Goal: Communication & Community: Answer question/provide support

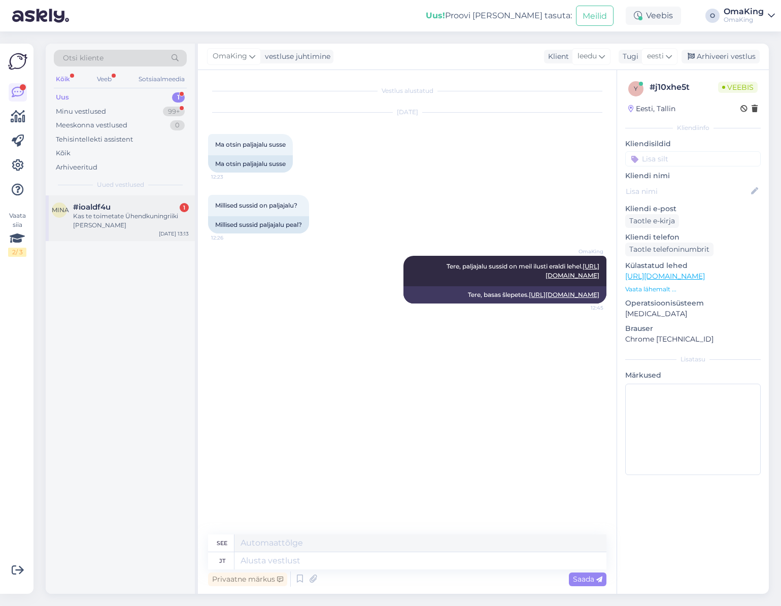
click at [125, 209] on div "#ioaldf4u 1" at bounding box center [131, 206] width 116 height 9
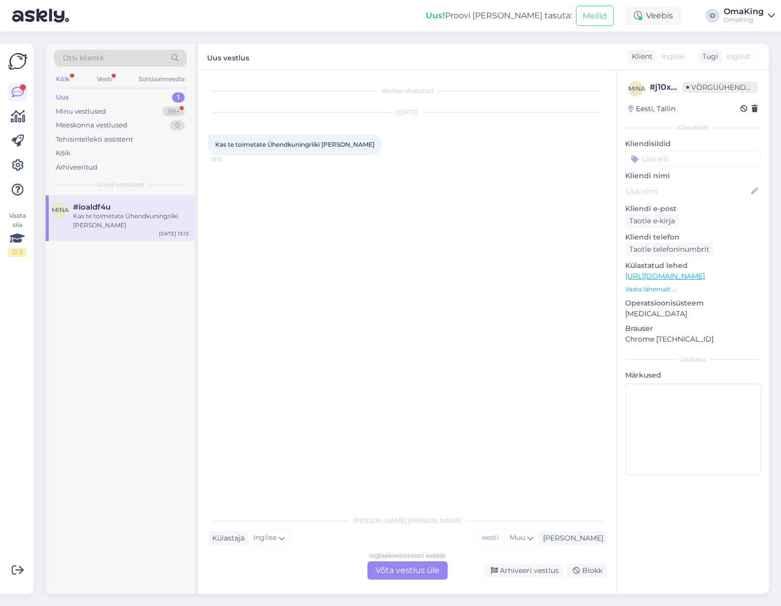
click at [425, 572] on font "Võta vestlus üle" at bounding box center [407, 570] width 64 height 10
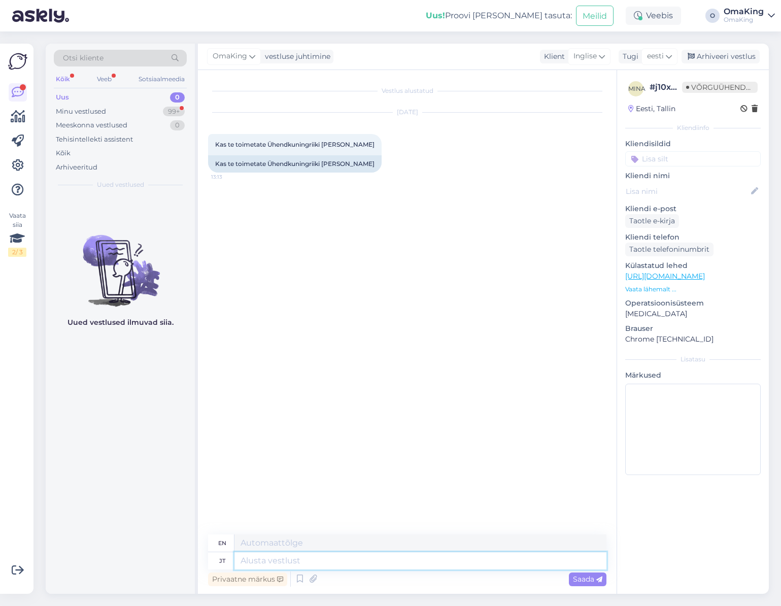
click at [298, 561] on textarea at bounding box center [420, 560] width 372 height 17
type textarea "Tere, j"
type textarea "Hello,"
type textarea "Tere, jah"
type textarea "Hello, yes"
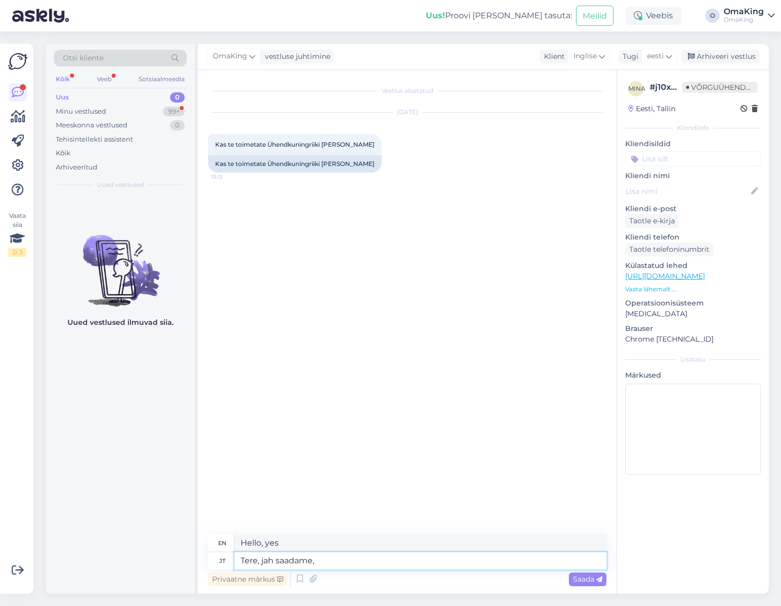
type textarea "Tere, jah saadame, k"
type textarea "Hello, yes we do,"
type textarea "Tere, jah saadame, kui k"
type textarea "Hello, yes we will send it if"
type textarea "Tere, jah saadame, kui kodulehel"
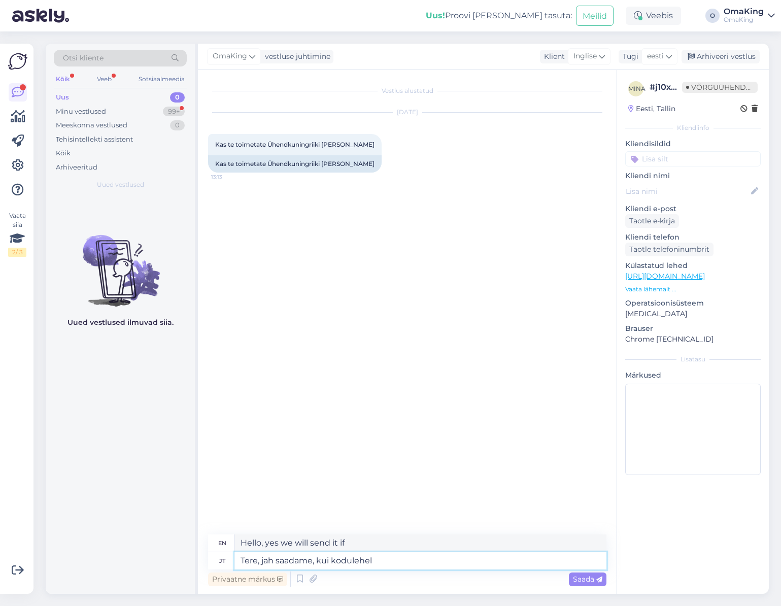
type textarea "Hello, yes we do, if on the website"
type textarea "Tere, jah saadame, kui kodulehel pane"
type textarea "Hello, yes we will send it if you put it on the website"
type textarea "Tere, jah saadame, kui kodulehel panete [PERSON_NAME]"
type textarea "Hello, yes we will ship if you put the items on the website."
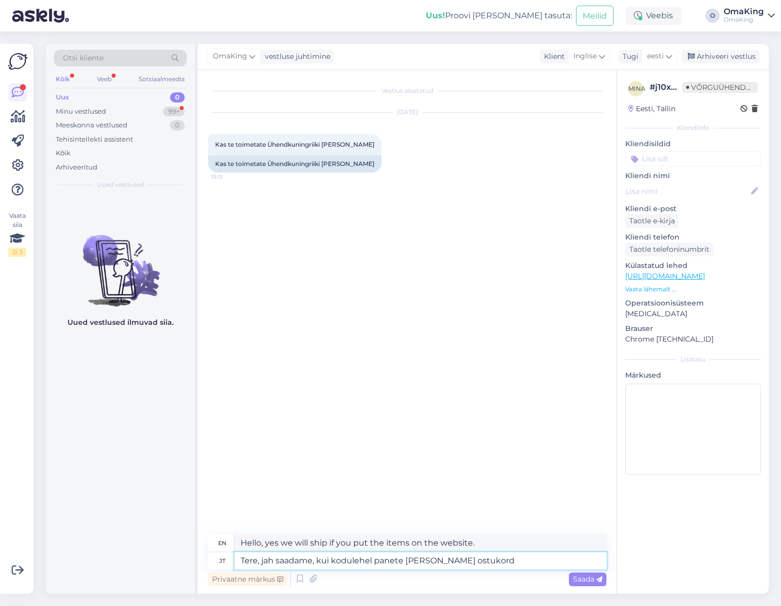
type textarea "Tere, jah saadame, kui kodulehel panete [PERSON_NAME] ostukor"
type textarea "Hello, yes we will ship if you place an order on the website."
type textarea "Tere, jah saadame, kui kodulehel panete [PERSON_NAME] ostukorvi"
type textarea "Hello, yes we do, if you add items to the shopping cart on the website"
type textarea "Tere, jah saadame, kui kodulehel panete [PERSON_NAME] ostukorvi ja"
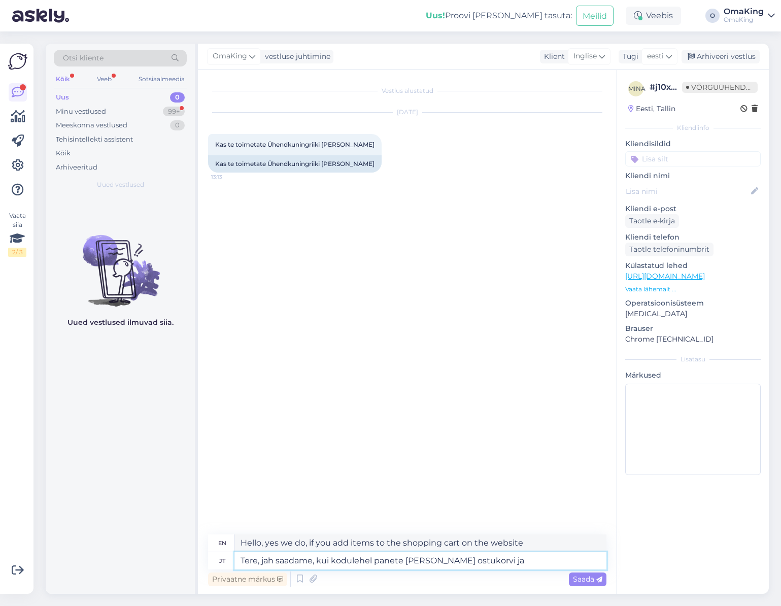
type textarea "Hello, yes we do, if you add items to your shopping cart on the website and"
type textarea "Tere, jah saadame, kui kodulehel panete [PERSON_NAME] ostukorvi ja lähete m"
type textarea "Hello, yes we do, if you add items to your cart on the website and go to checko…"
type textarea "Tere, jah saadame, kui kodulehel panete [PERSON_NAME] ostukorvi ja lähete maksa…"
type textarea "Hello, yes we do, if you add items to your shopping cart on the website and go …"
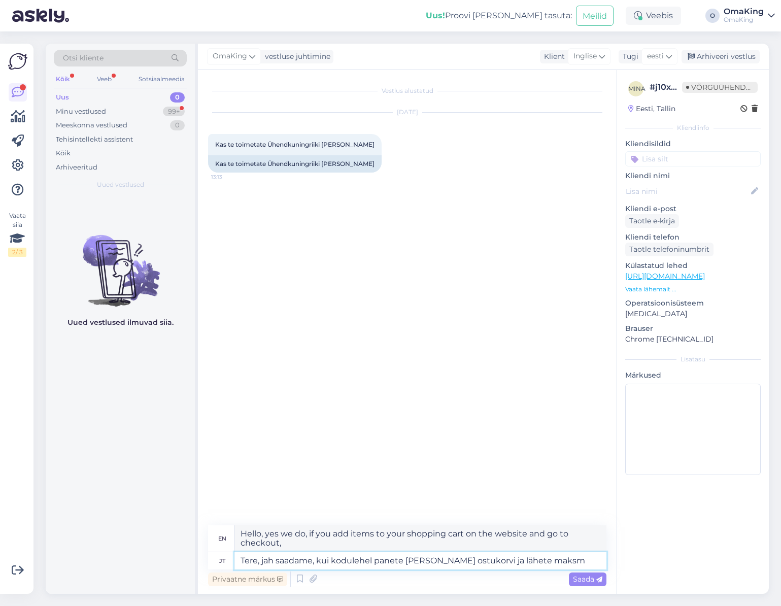
type textarea "Tere, jah saadame, kui kodulehel panete [PERSON_NAME] ostukorvi ja lähete maksma"
type textarea "Hello, yes we do, if you add items to your shopping cart on the website and pro…"
type textarea "Tere, jah saadame, kui kodulehel panete [PERSON_NAME] ostukorvi ja lähete maksma"
type textarea "Hello, yes we do, if you add items to your cart on the website and go to checko…"
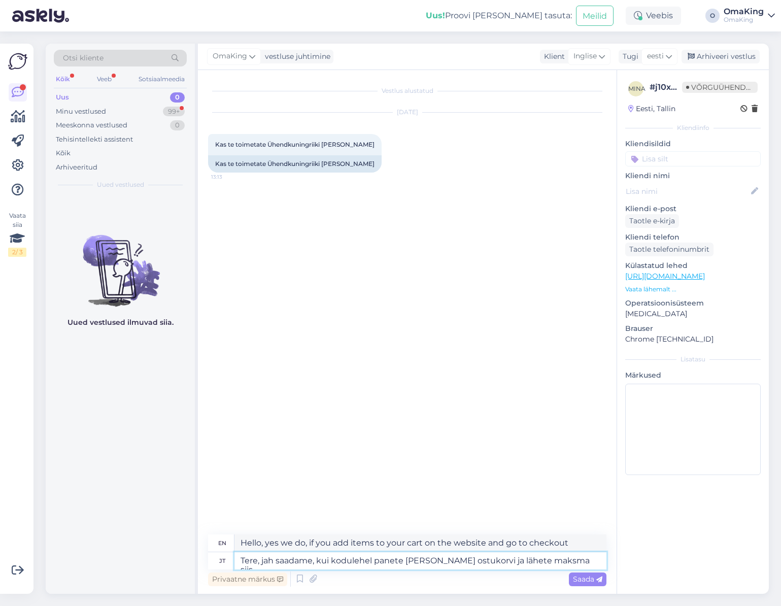
type textarea "Tere, jah saadame, kui kodulehel panete [PERSON_NAME] ostukorvi ja lähete maksm…"
type textarea "Hello, yes we do, if you add items to your shopping cart on the website and go …"
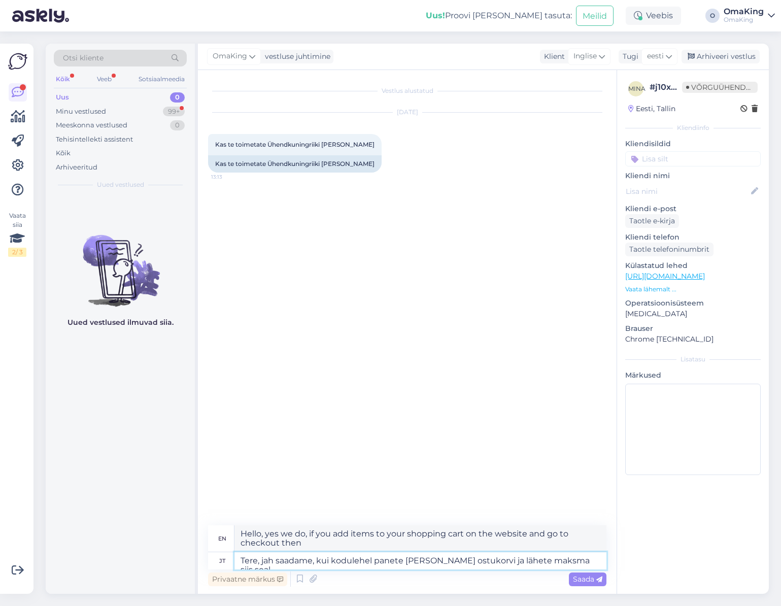
type textarea "Tere, jah saadame, kui kodulehel panete [PERSON_NAME] ostukorvi ja lähete maksm…"
type textarea "Hello, yes we do, if you add items to your shopping cart on the website and go …"
type textarea "Tere, jah saadame, kui kodulehel panete [PERSON_NAME] ostukorvi ja lähete maksm…"
type textarea "Hello, yes we do, if you put the items in the shopping cart on the website and …"
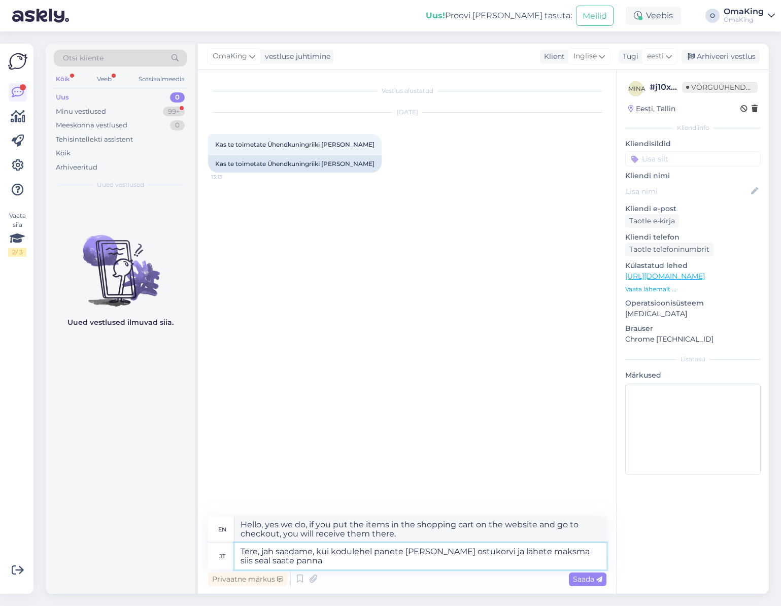
type textarea "Tere, jah saadame, kui kodulehel panete [PERSON_NAME] ostukorvi ja lähete maksm…"
type textarea "Hello, yes we do, if you put the items in the shopping cart on the website and …"
type textarea "Tere, jah saadame, kui kodulehel panete [PERSON_NAME] ostukorvi ja lähete maksm…"
type textarea "Hello, yes we do, if you put the items in the shopping cart on the website and …"
type textarea "Tere, jah saadame, kui kodulehel panete [PERSON_NAME] ostukorvi ja lähete maksm…"
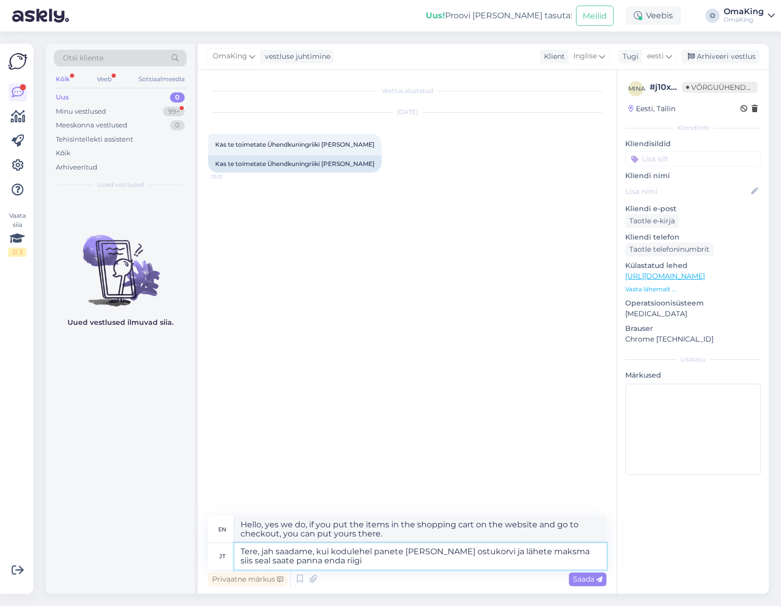
type textarea "Hello, yes we do, when you put items in the shopping cart on the website and go…"
type textarea "Tere, jah saadame, kui kodulehel panete [PERSON_NAME] ostukorvi ja lähete maksm…"
type textarea "Hello, yes we do, when you put things in the shopping cart on the website and g…"
type textarea "Tere, jah saadame, kui kodulehel panete [PERSON_NAME] ostukorvi ja lähete maksm…"
type textarea "Hello, yes we do, when you put things in the shopping cart on the website and g…"
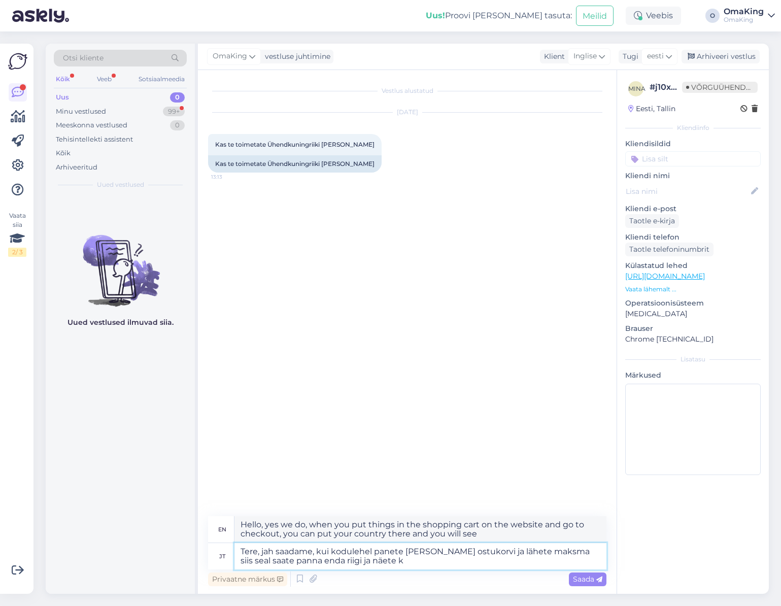
type textarea "Tere, jah saadame, kui kodulehel panete [PERSON_NAME] ostukorvi ja lähete maksm…"
type textarea "Hello, yes we do, when you put things in the shopping cart on the website and g…"
type textarea "Tere, jah saadame, kui kodulehel panete [PERSON_NAME] ostukorvi ja lähete maksm…"
type textarea "Hello, yes we do, when you add items to your shopping cart on the website and g…"
type textarea "Tere, jah saadame, kui kodulehel panete [PERSON_NAME] ostukorvi ja lähete maksm…"
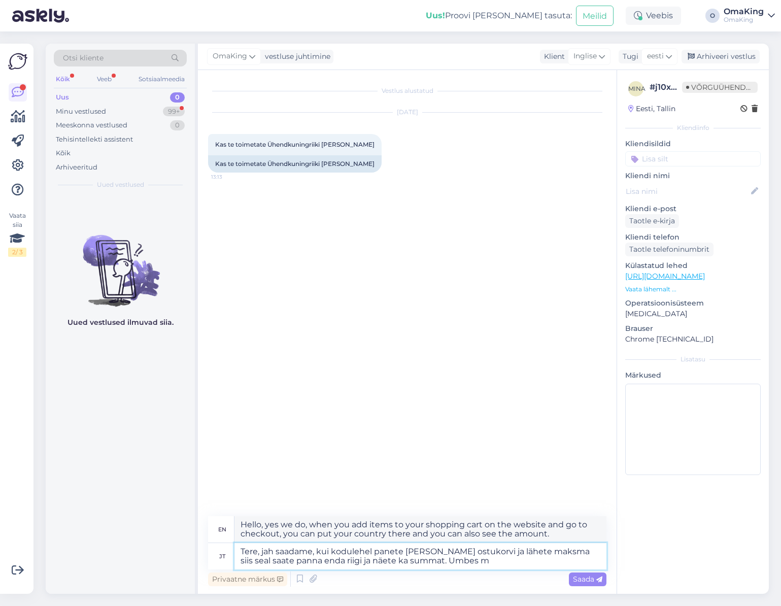
type textarea "Hello, yes we do, when you put things in the shopping cart on the website and g…"
type textarea "Tere, jah saadame, kui kodulehel panete [PERSON_NAME] ostukorvi ja lähete maksm…"
type textarea "Hello, yes we do, if you put the items in the shopping cart on the website and …"
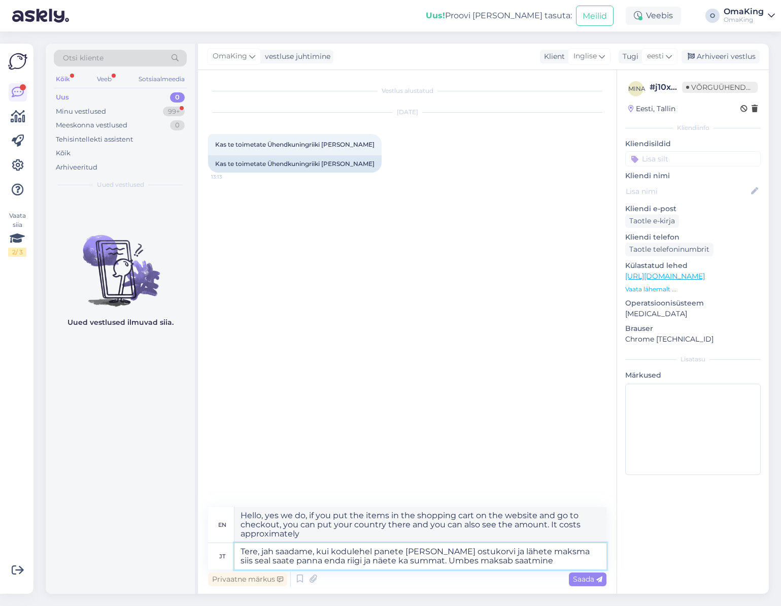
type textarea "Tere, jah saadame, kui kodulehel panete [PERSON_NAME] ostukorvi ja lähete maksm…"
type textarea "Hello, yes we do, when you add items to your cart on the website and go to chec…"
type textarea "Tere, jah saadame, kui kodulehel panete [PERSON_NAME] ostukorvi ja lähete maksm…"
type textarea "Hello, yes we do, when you put the items in the shopping cart on the website an…"
type textarea "Tere, jah saadame, kui kodulehel panete [PERSON_NAME] ostukorvi ja lähete maksm…"
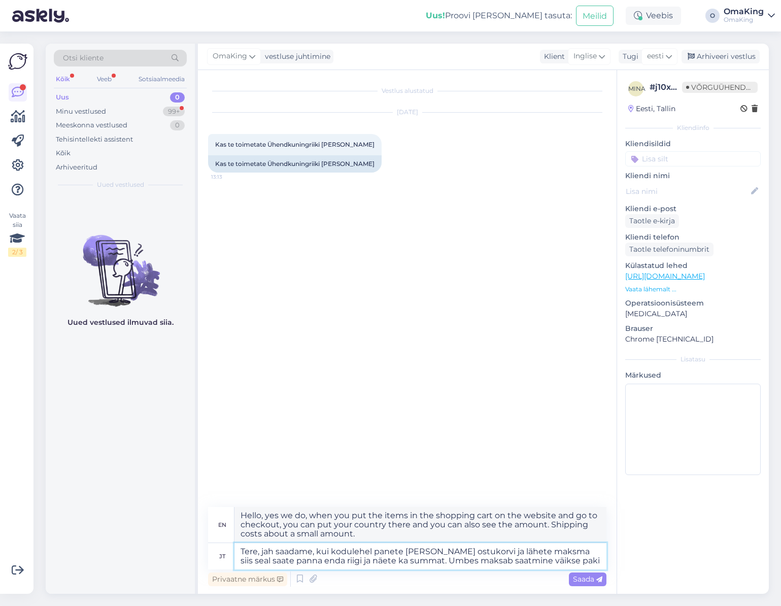
type textarea "Hello, yes we do, when you add items to your cart on the website and go to chec…"
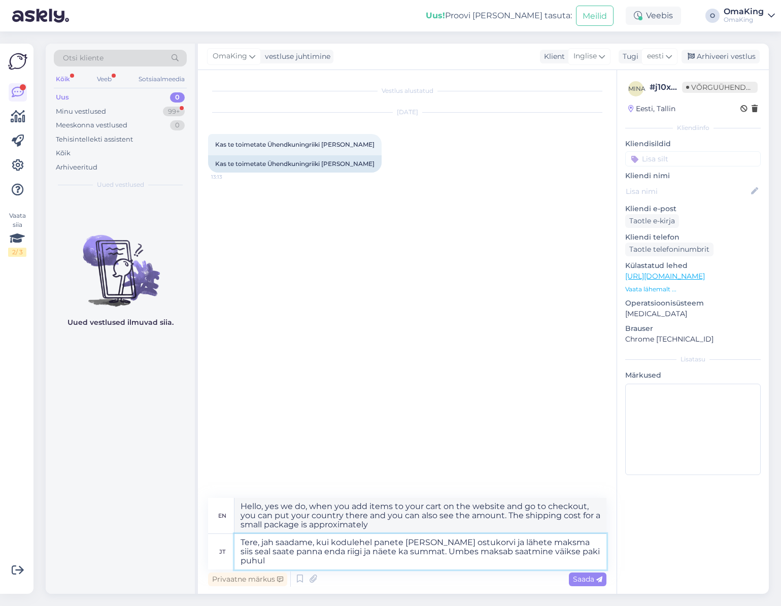
type textarea "Tere, jah saadame, kui kodulehel panete [PERSON_NAME] ostukorvi ja lähete maksm…"
type textarea "Hello, yes we do, when you add items to your cart on the website and go to chec…"
type textarea "Tere, jah saadame, kui kodulehel panete [PERSON_NAME] ostukorvi ja lähete maksm…"
type textarea "Hello, yes we do, when you add items to your cart on the website and go to chec…"
type textarea "Tere, jah saadame, kui kodulehel panete [PERSON_NAME] ostukorvi ja lähete maksm…"
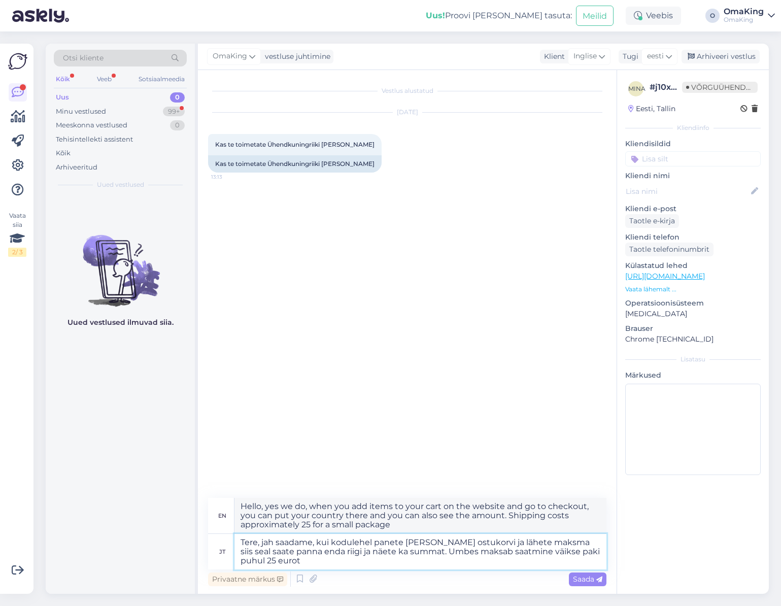
type textarea "Hello, yes we do, when you add items to your cart on the website and go to chec…"
type textarea "Tere, jah saadame, kui kodulehel panete [PERSON_NAME] ostukorvi ja lähete maksm…"
click at [595, 575] on span "Saada" at bounding box center [587, 578] width 29 height 9
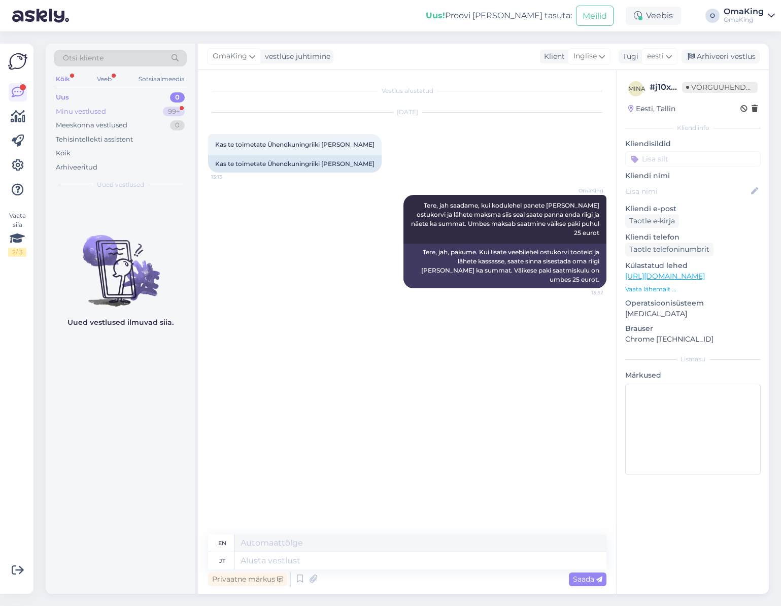
click at [85, 112] on font "Minu vestlused" at bounding box center [81, 111] width 50 height 8
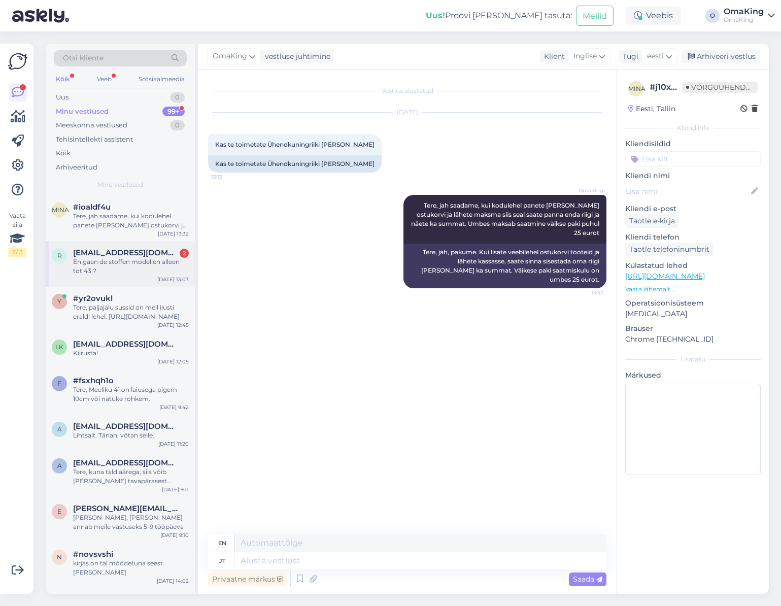
drag, startPoint x: 113, startPoint y: 257, endPoint x: 122, endPoint y: 283, distance: 27.6
click at [112, 257] on div "En gaan de stoffen modellen alleen tot 43 ?" at bounding box center [131, 266] width 116 height 18
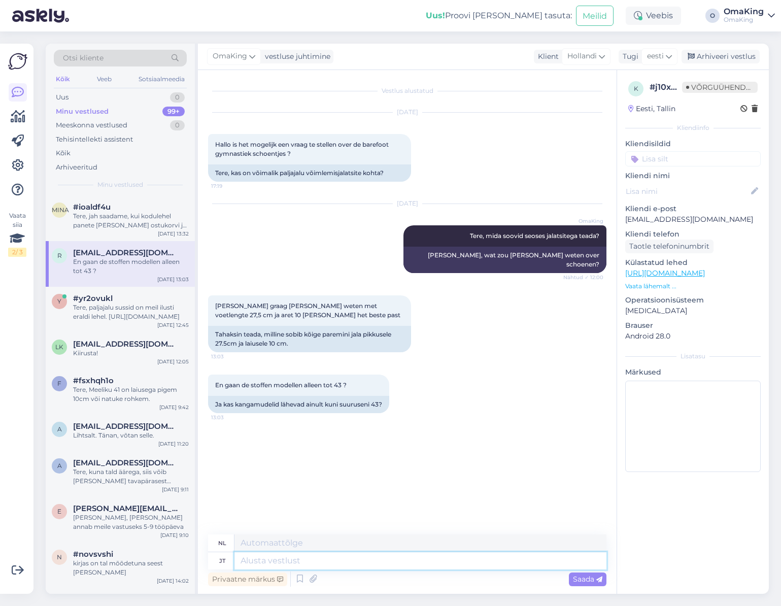
click at [255, 560] on textarea at bounding box center [420, 560] width 372 height 17
type textarea "pange"
type textarea "neerzetten"
type textarea "pange"
type textarea "neerzetten"
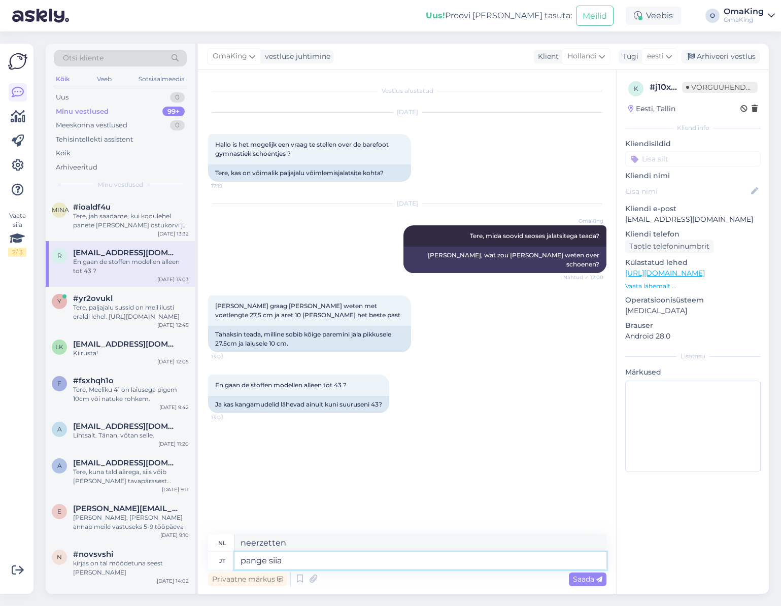
type textarea "pange siia m"
type textarea "zet het hier [PERSON_NAME]"
type textarea "pange siia mudel m"
type textarea "plaats het model hier"
type textarea "pange siia mudel mis teid"
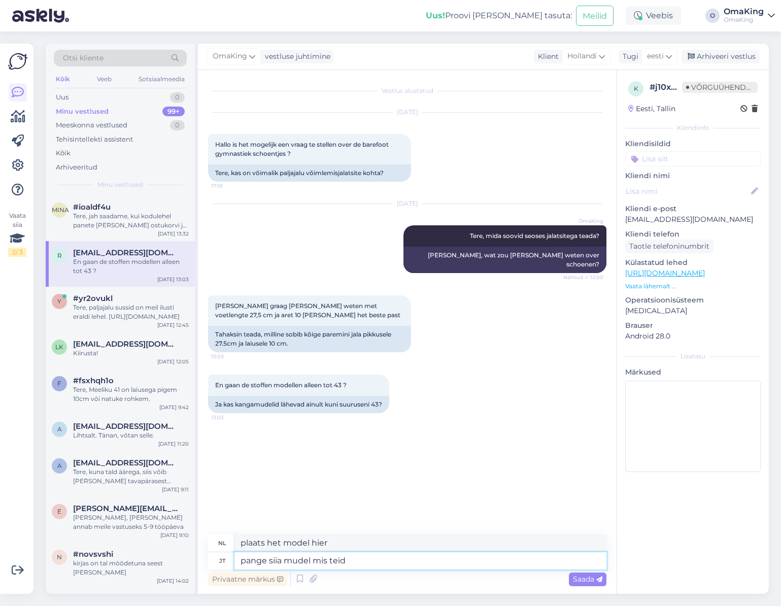
type textarea "plaats hier het model dat u"
type textarea "pange siia mudel mis teid huvitab"
type textarea "Plaats hier het model waarin u geïnteresseerd bent"
type textarea "pange siia mudel mis teid huvitab ja s"
type textarea "Vul hier het model in waar u interesse in heeft en"
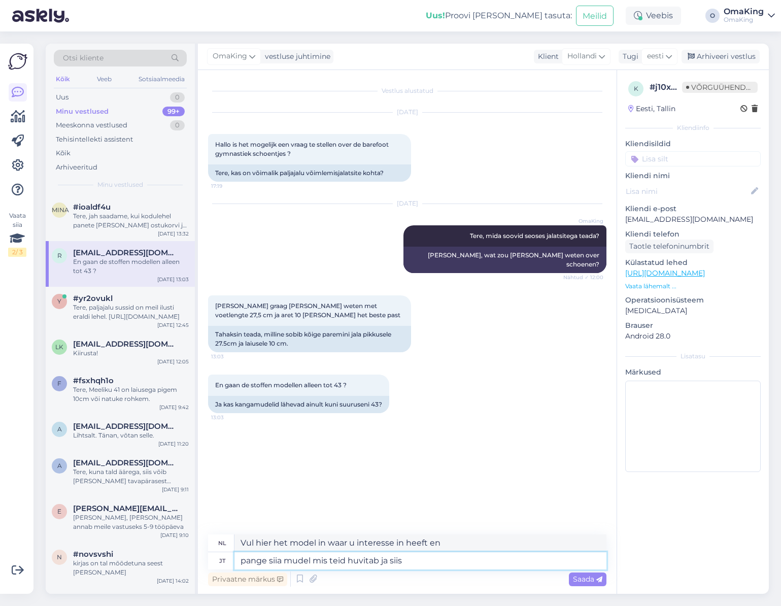
type textarea "pange siia mudel mis teid huvitab ja siis"
type textarea "plaats hier het model waarin u geïnteresseerd bent en [PERSON_NAME]"
type textarea "pange siia mudel mis teid huvitab ja siis saan va"
type textarea "Plaats hier het model waar u interesse in heeft en [PERSON_NAME] ik"
type textarea "pange siia mudel mis teid huvitab ja siis saan vastata t"
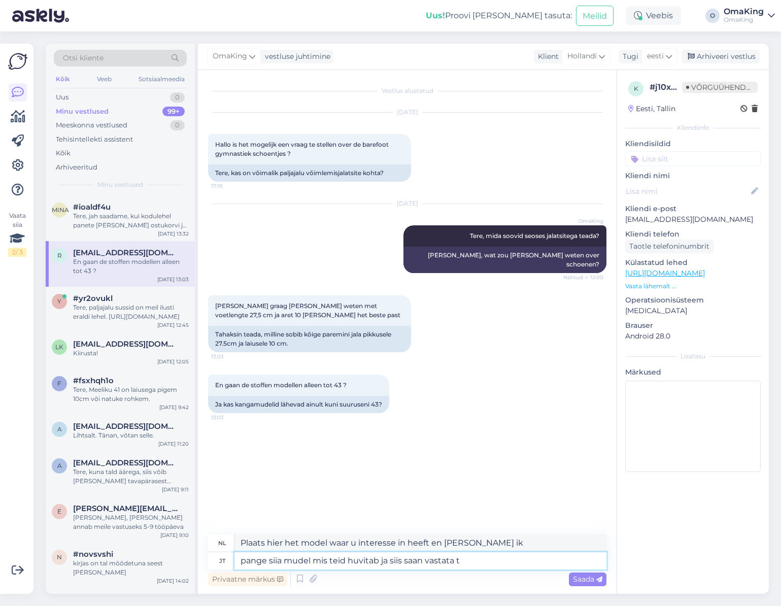
type textarea "Plaats hier het model waar u interesse in heeft en [PERSON_NAME] ik antwoorden"
type textarea "pange siia mudel mis teid huvitab ja siis saan vastata täpsemlat"
type textarea "Plaats hier het model waar u interesse in heeft en [PERSON_NAME] ik specifieker…"
click at [504, 564] on textarea "pange siia mudel mis teid huvitab ja siis saan vastata täpsemlat" at bounding box center [420, 560] width 372 height 17
type textarea "pange siia mudel mis teid huvitab ja siis saan vastata täpsemalt"
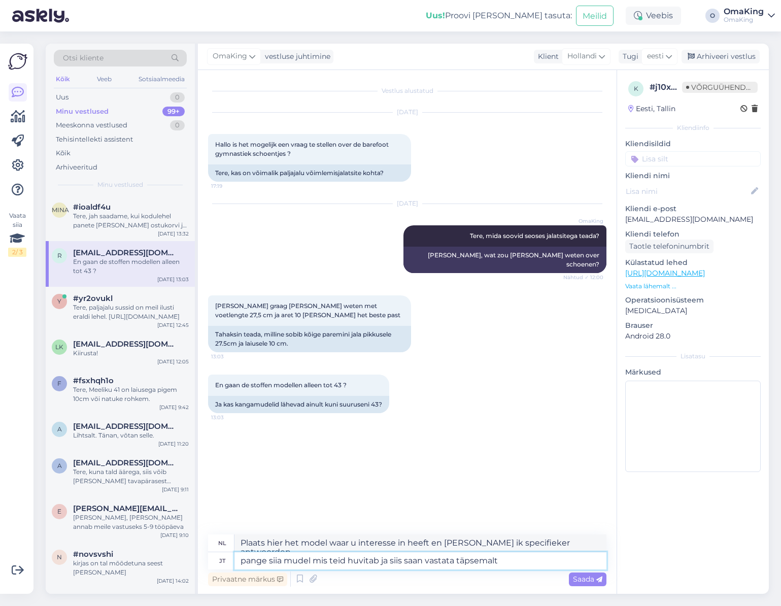
type textarea "Plaats hier het model waar u interesse in heeft en [PERSON_NAME] ik uitgebreide…"
type textarea "pange siia mudel mis teid huvitab ja siis saan vastata täpsemalt ja i"
type textarea "Plaats hier het model waar u in geïnteresseerd bent en [PERSON_NAME] ik preciez…"
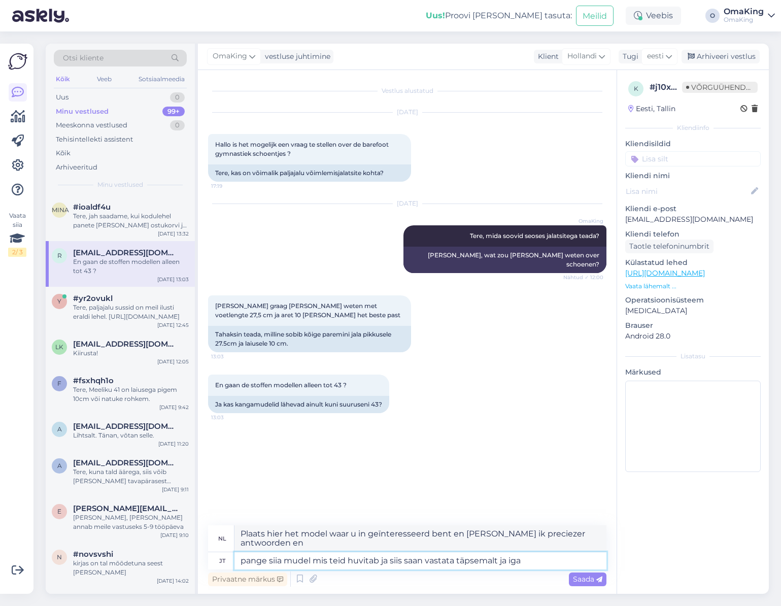
type textarea "pange siia mudel mis teid huvitab ja siis saan vastata täpsemalt ja iga"
type textarea "Plaats hier het model waar u in geïnteresseerd bent en [PERSON_NAME] ik nauwkeu…"
type textarea "pange siia mudel mis teid huvitab ja siis saan vastata täpsemalt ja iga toote j"
type textarea "Plaats hier het model waarin u geïnteresseerd bent en [PERSON_NAME] ik specifie…"
type textarea "pange siia mudel mis teid huvitab ja siis saan vastata täpsemalt ja iga toote j…"
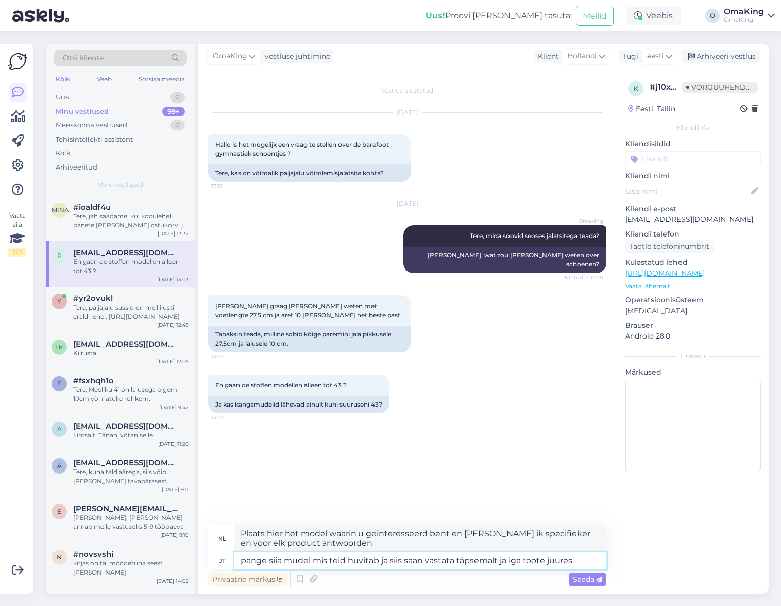
type textarea "Geef hier aan [PERSON_NAME] model u interesseert, [PERSON_NAME] ik specifieker …"
type textarea "pange siia mudel mis teid huvitab ja siis saan vastata täpsemalt ja iga toote j…"
type textarea "Plaats hier het model waarin u geïnteresseerd bent en [PERSON_NAME] ik specifie…"
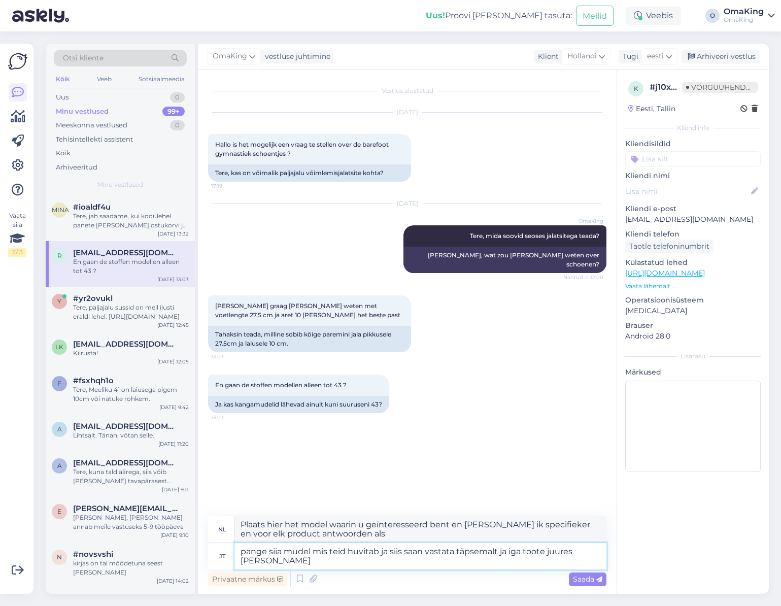
type textarea "pange siia mudel mis teid huvitab ja siis saan vastata täpsemalt ja iga toote j…"
type textarea "Plaats hier het model waarin u geïnteresseerd bent en [PERSON_NAME] ik specifie…"
type textarea "pange siia mudel mis teid huvitab ja siis saan vastata täpsemalt ja iga toote j…"
type textarea "Zet hier het model waar je interesse in hebt en [PERSON_NAME] ik specifieker en…"
type textarea "pange siia mudel mis teid huvitab ja siis saan vastata täpsemalt ja iga toote j…"
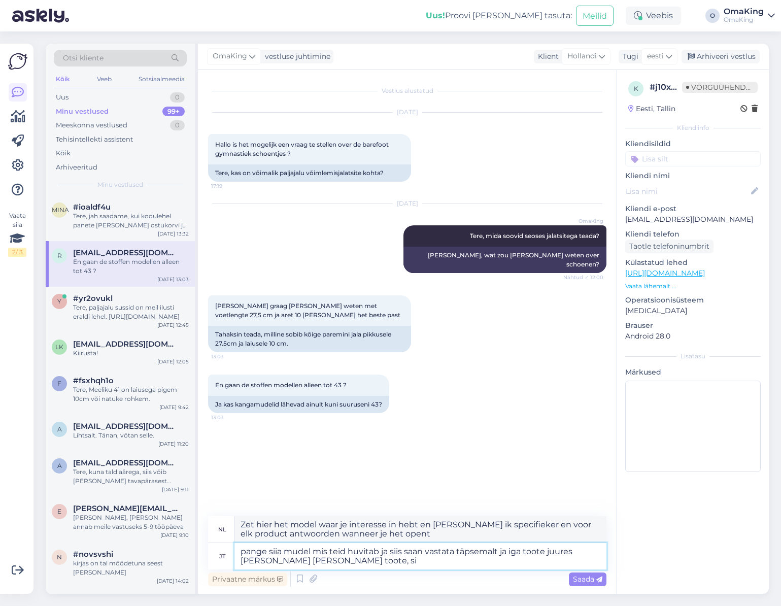
type textarea "Plaats hier het model waarin u geïnteresseerd bent en [PERSON_NAME] ik precieze…"
type textarea "pange siia mudel mis teid huvitab ja siis saan vastata täpsemalt ja iga toote j…"
type textarea "Plaats hier het model waar u in geïnteresseerd bent en [PERSON_NAME] ik preciez…"
type textarea "pange siia mudel mis teid huvitab ja siis saan vastata täpsemalt ja iga toote j…"
type textarea "Zet hier het model waar je interesse in hebt en [PERSON_NAME] ik preciezer antw…"
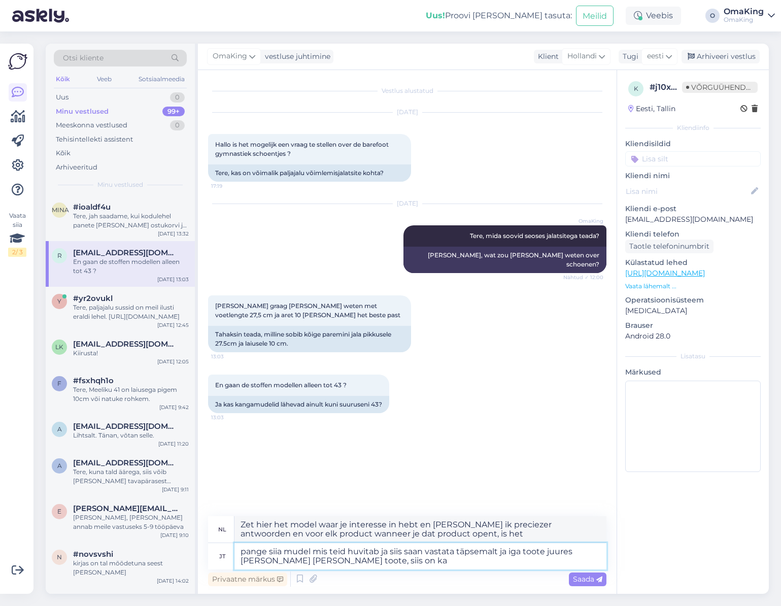
type textarea "pange siia mudel mis teid huvitab ja siis saan vastata täpsemalt ja iga toote j…"
type textarea "Zet hier het model waar je in geïnteresseerd bent en [PERSON_NAME] ik preciezer…"
type textarea "pange siia mudel mis teid huvitab ja siis saan vastata täpsemalt ja iga toote j…"
type textarea "Zet hier het model waar je interesse in hebt en [PERSON_NAME] ik preciezer antw…"
type textarea "pange siia mudel mis teid huvitab ja siis saan vastata täpsemalt ja iga toote j…"
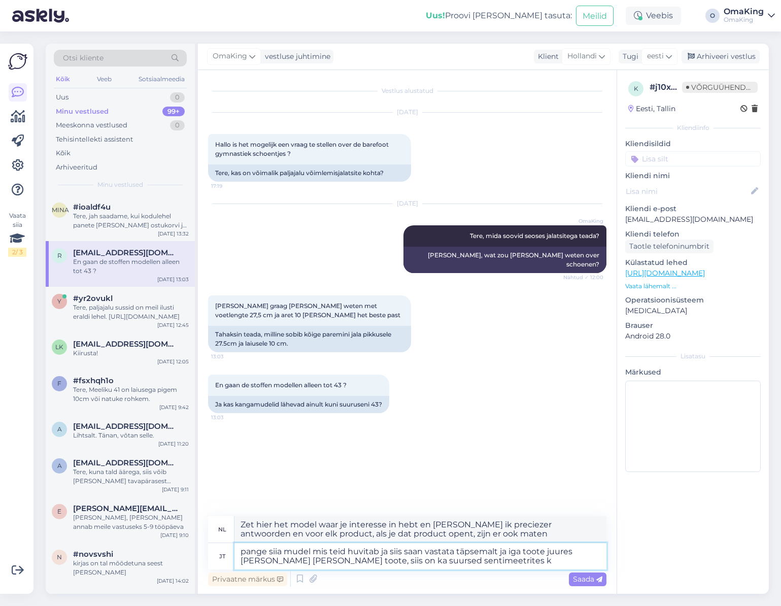
type textarea "Plaats hier het model waarin u geïnteresseerd bent en [PERSON_NAME] ik nauwkeur…"
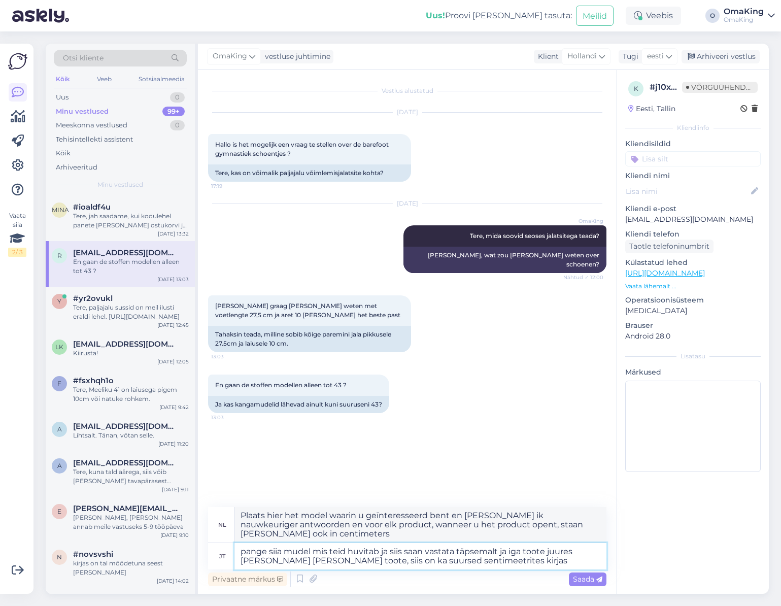
type textarea "pange siia mudel mis teid huvitab ja siis saan vastata täpsemalt ja iga toote j…"
type textarea "Vul hier het model in waar u interesse in heeft, [PERSON_NAME] [PERSON_NAME] an…"
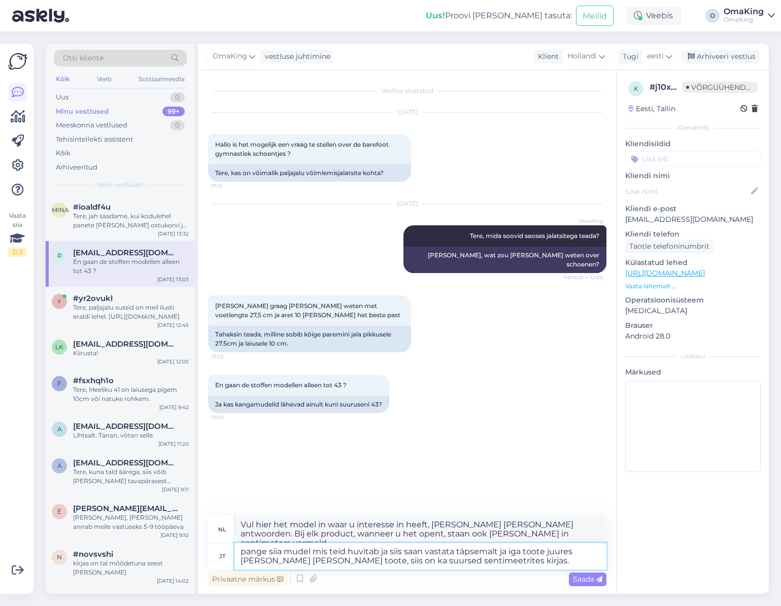
click at [366, 560] on textarea "pange siia mudel mis teid huvitab ja siis saan vastata täpsemalt ja iga toote j…" at bounding box center [420, 556] width 372 height 26
type textarea "pange siia mudel mis teid huvitab ja siis saan vastata täpsemalt ja iga toote j…"
click at [579, 577] on font "Saada" at bounding box center [583, 578] width 21 height 9
